Goal: Navigation & Orientation: Find specific page/section

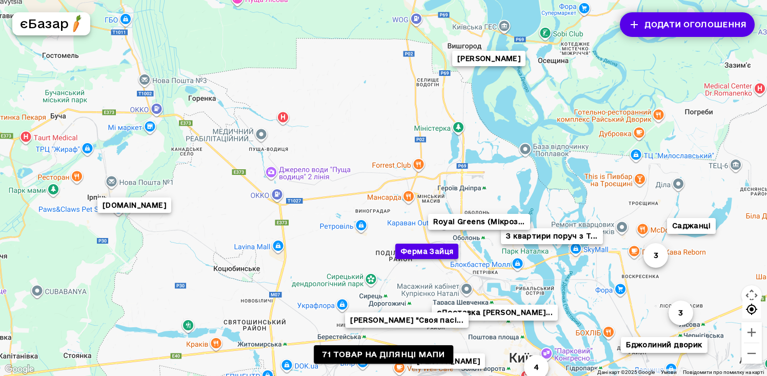
click at [437, 252] on button "Ферма Зайця" at bounding box center [426, 251] width 63 height 16
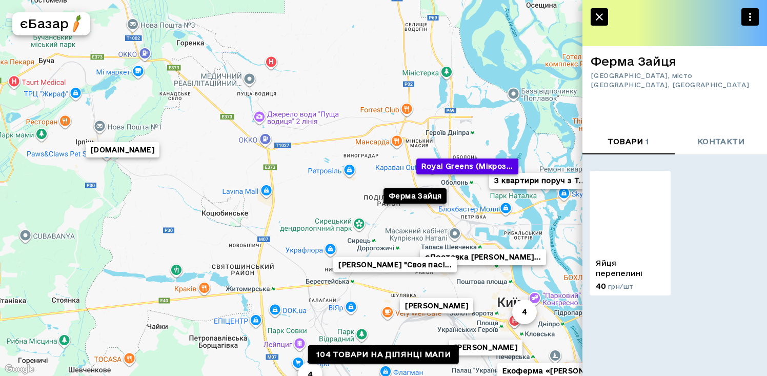
click at [452, 158] on button "Royal Greens (Мікроз..." at bounding box center [467, 166] width 102 height 16
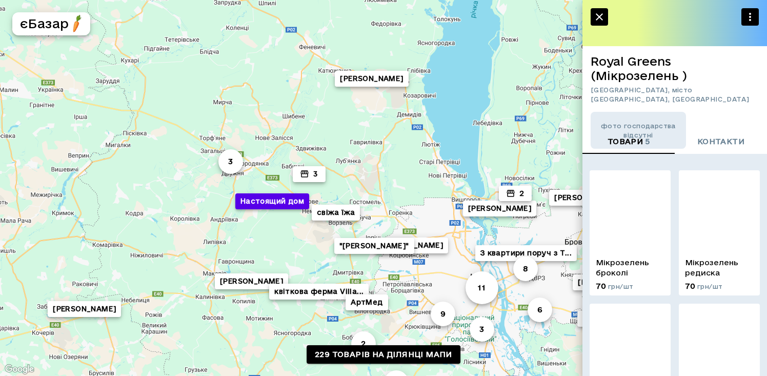
click at [265, 195] on button "Настоящий дом" at bounding box center [272, 201] width 74 height 16
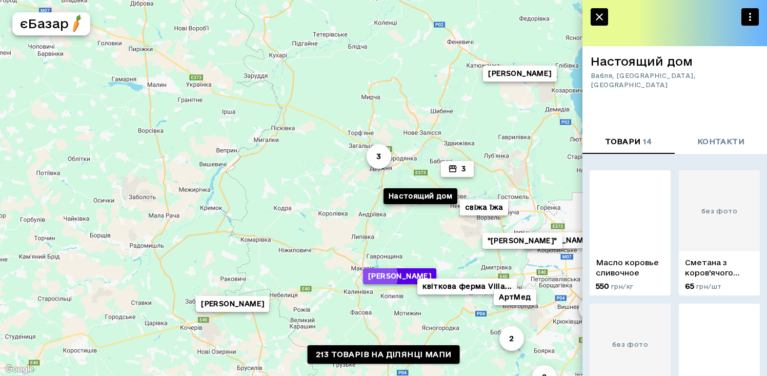
click at [375, 276] on button "[PERSON_NAME]" at bounding box center [399, 276] width 73 height 16
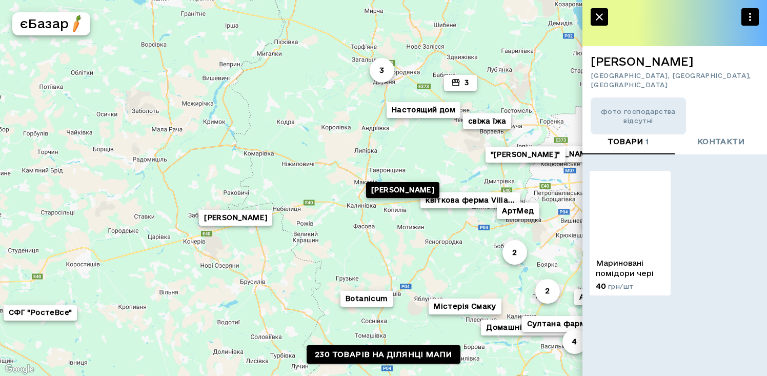
drag, startPoint x: 458, startPoint y: 287, endPoint x: 264, endPoint y: 185, distance: 220.2
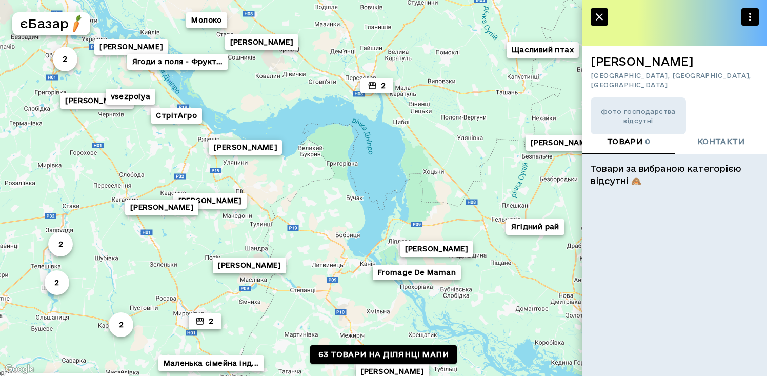
drag, startPoint x: 297, startPoint y: 191, endPoint x: 514, endPoint y: 433, distance: 325.8
click at [514, 375] on html "2 2 2 [PERSON_NAME] 2 [PERSON_NAME] [PERSON_NAME] 2 [PERSON_NAME] [PERSON_NAME]…" at bounding box center [383, 188] width 767 height 376
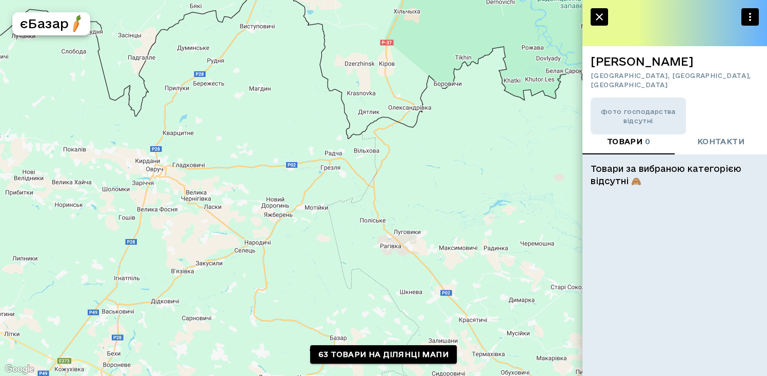
drag, startPoint x: 443, startPoint y: 312, endPoint x: 312, endPoint y: 133, distance: 222.1
click at [312, 133] on div "2 2 2 [PERSON_NAME] 2 [PERSON_NAME] [PERSON_NAME] 2 [PERSON_NAME] [PERSON_NAME]…" at bounding box center [383, 188] width 767 height 376
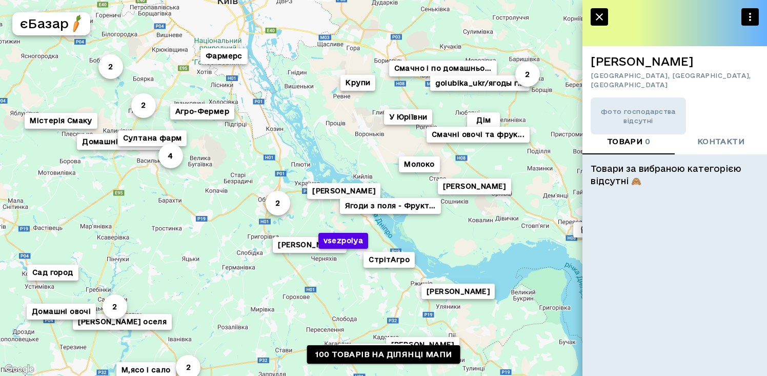
drag, startPoint x: 397, startPoint y: 190, endPoint x: 349, endPoint y: 237, distance: 67.8
click at [349, 237] on button "vsezpolya" at bounding box center [343, 240] width 50 height 16
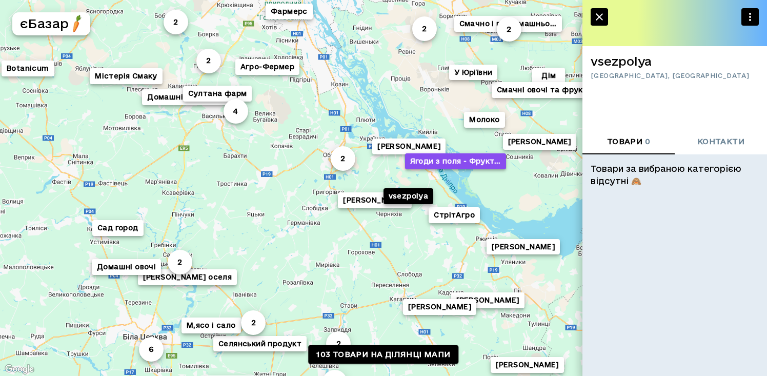
click at [469, 165] on button "Ягоди з поля - Фрукт..." at bounding box center [455, 161] width 101 height 16
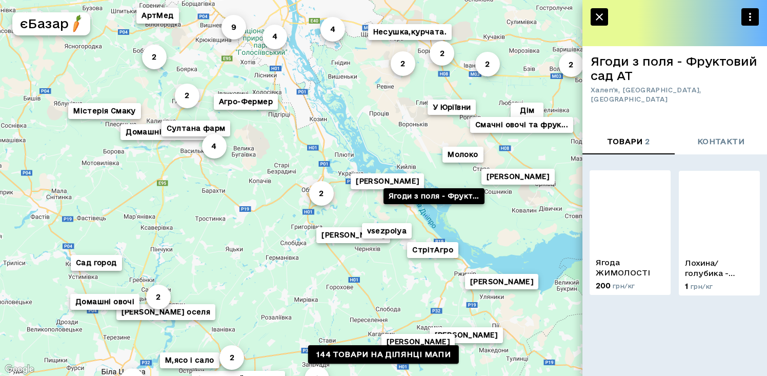
click at [627, 209] on img at bounding box center [630, 210] width 81 height 81
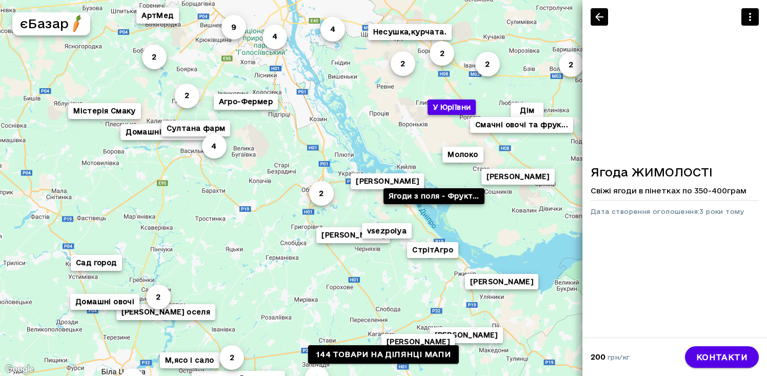
click at [458, 109] on button "У Юріївни" at bounding box center [452, 107] width 49 height 16
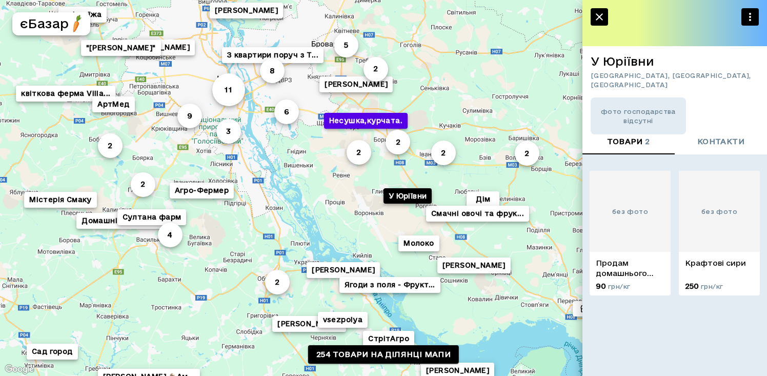
click at [387, 119] on button "Несушка,курчата." at bounding box center [366, 121] width 84 height 16
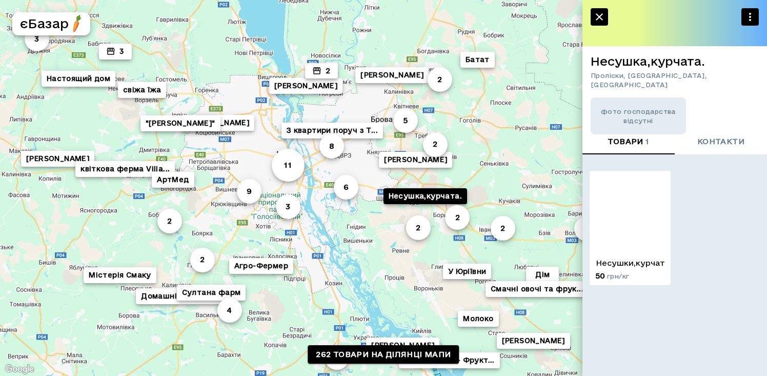
click at [391, 87] on div "Батат 2 [PERSON_NAME] 4 8 2 11 З квартири поруч з T... 2 3 2 3 6 3 Настоящий до…" at bounding box center [383, 188] width 767 height 376
click at [390, 79] on button "[PERSON_NAME]" at bounding box center [391, 75] width 73 height 16
